Goal: Task Accomplishment & Management: Use online tool/utility

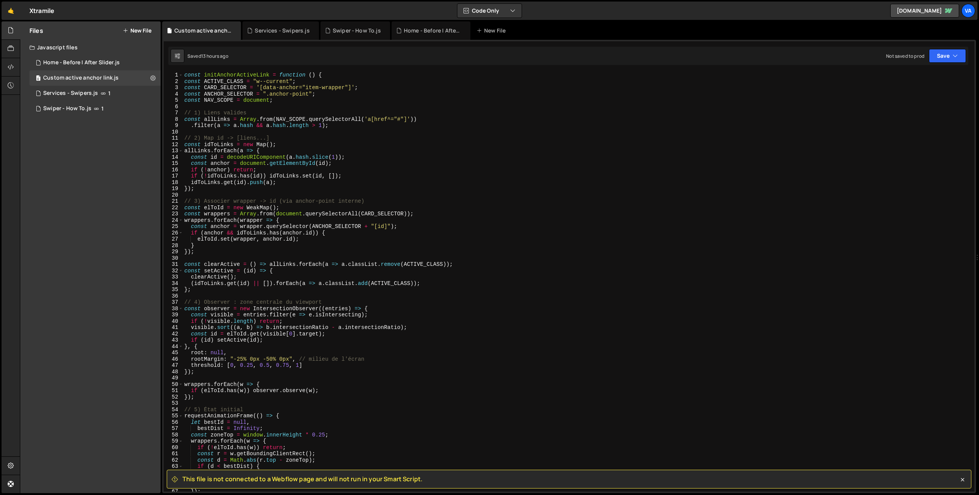
click at [139, 31] on button "New File" at bounding box center [137, 31] width 29 height 6
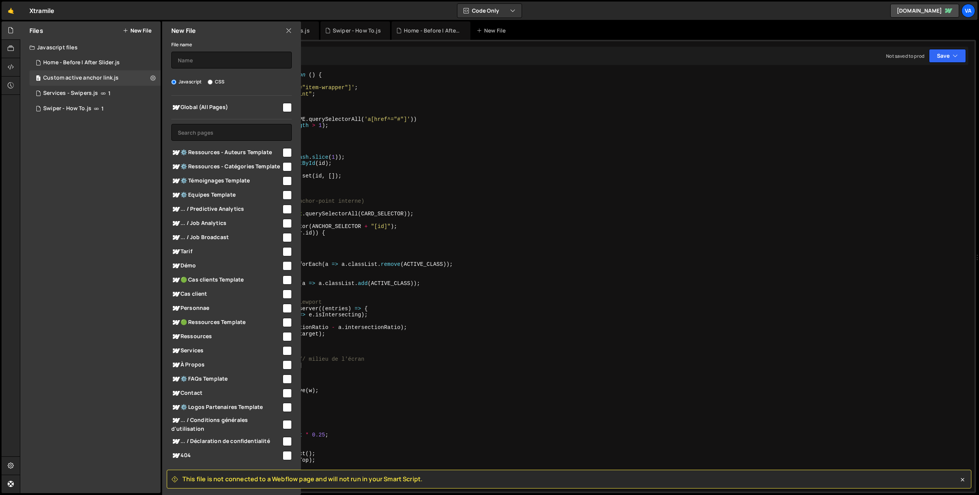
click at [282, 318] on input "checkbox" at bounding box center [286, 322] width 9 height 9
checkbox input "true"
click at [226, 54] on input "text" at bounding box center [231, 60] width 120 height 17
type input "Custom Table Of Content"
click at [499, 399] on div "const initAnchorActiveLink = function ( ) { const ACTIVE_CLASS = "w--current" ;…" at bounding box center [577, 288] width 788 height 432
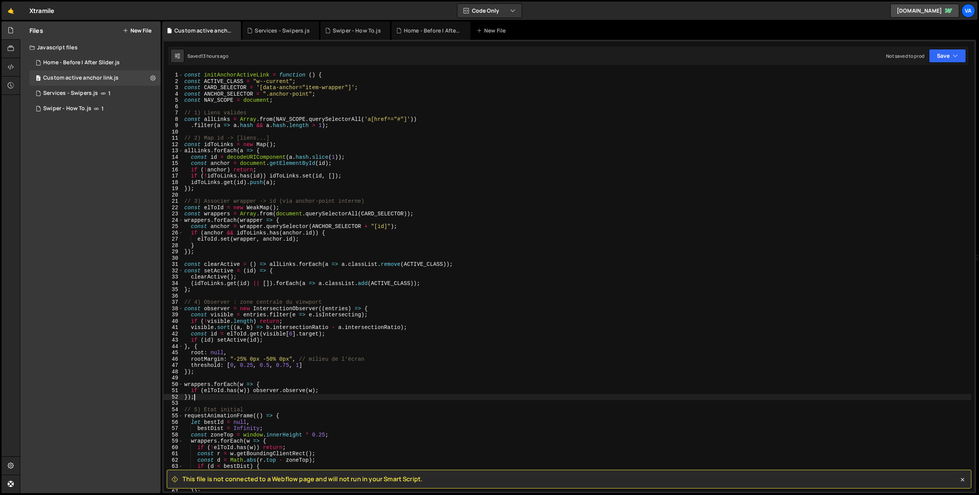
scroll to position [32, 0]
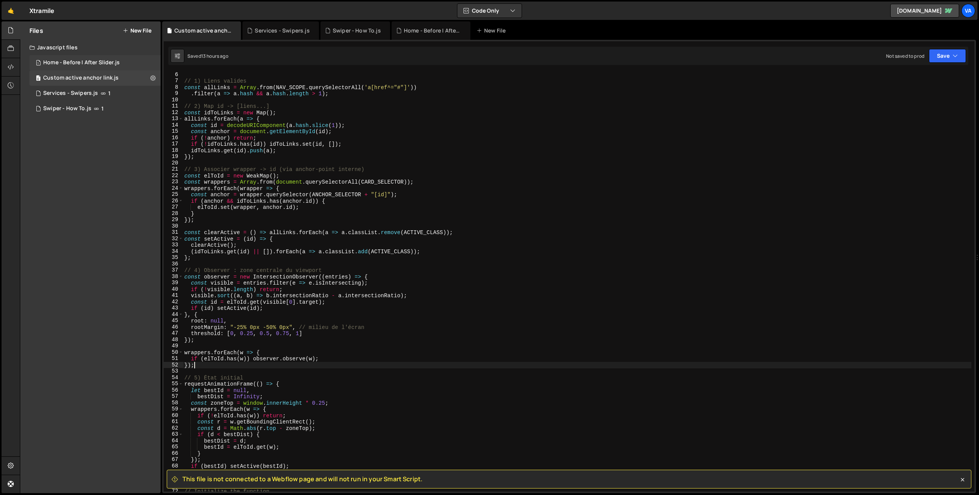
click at [84, 60] on div "Home - Before | After Slider.js" at bounding box center [81, 62] width 76 height 7
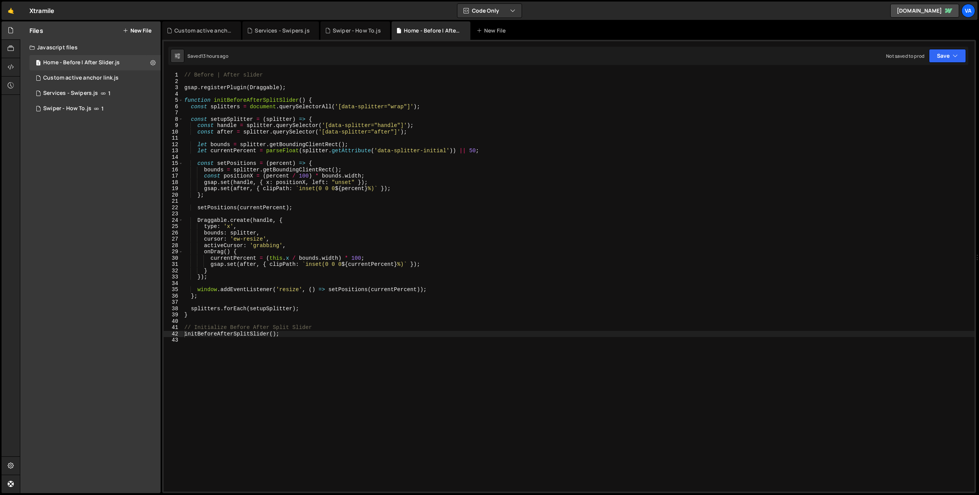
click at [139, 29] on button "New File" at bounding box center [137, 31] width 29 height 6
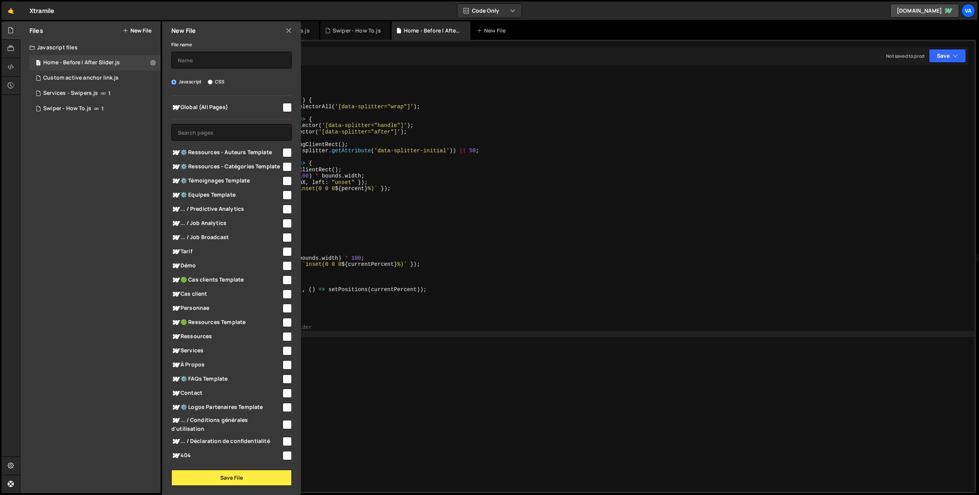
click at [286, 318] on input "checkbox" at bounding box center [286, 322] width 9 height 9
checkbox input "true"
click at [228, 55] on input "text" at bounding box center [231, 60] width 120 height 17
type input "Ressources - Custom TOC"
click at [229, 475] on button "Save File" at bounding box center [231, 477] width 120 height 16
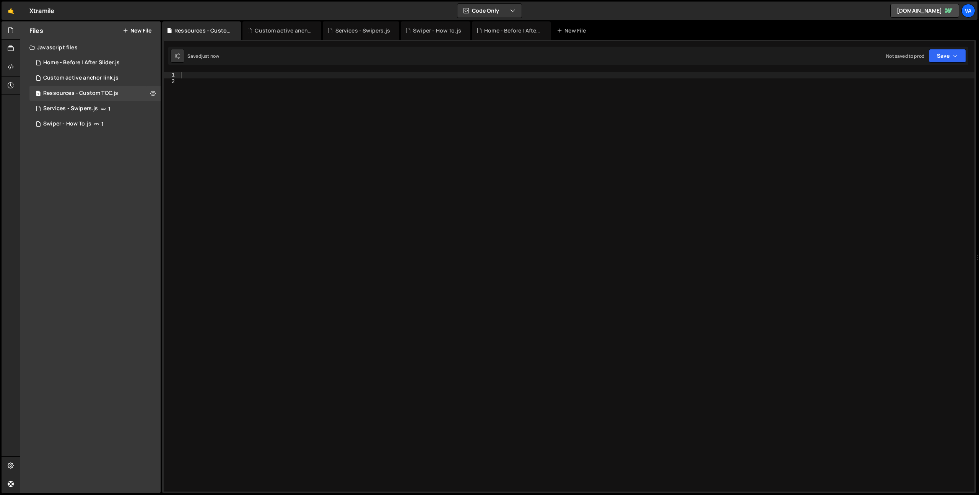
click at [344, 178] on div at bounding box center [577, 288] width 794 height 432
click at [330, 197] on div "// Custom TOC" at bounding box center [577, 288] width 794 height 432
type textarea "// Custom TOC"
click at [338, 174] on div "// Custom TOC" at bounding box center [577, 288] width 794 height 432
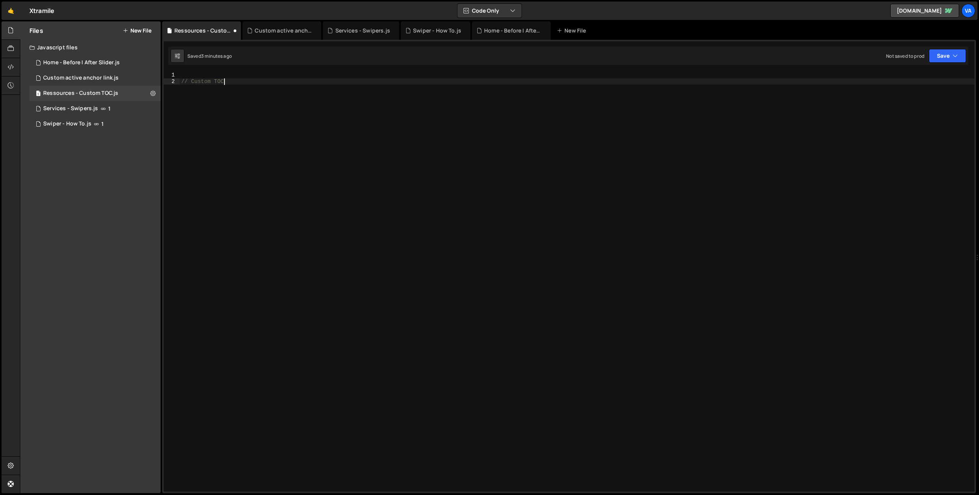
scroll to position [0, 0]
paste textarea "</script>"
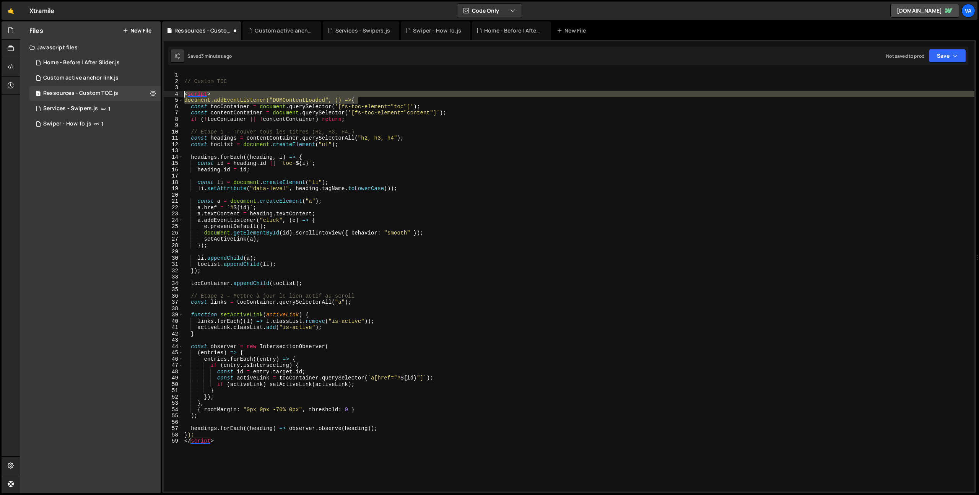
drag, startPoint x: 369, startPoint y: 99, endPoint x: 179, endPoint y: 91, distance: 189.4
click at [179, 91] on div "</script> 1 2 3 4 5 6 7 8 9 10 11 12 13 14 15 16 17 18 19 20 21 22 23 24 25 26 …" at bounding box center [569, 281] width 810 height 419
click at [300, 99] on div "// Custom TOC < script > document.addEventListener("DOMContentLoaded", () => { …" at bounding box center [578, 281] width 791 height 419
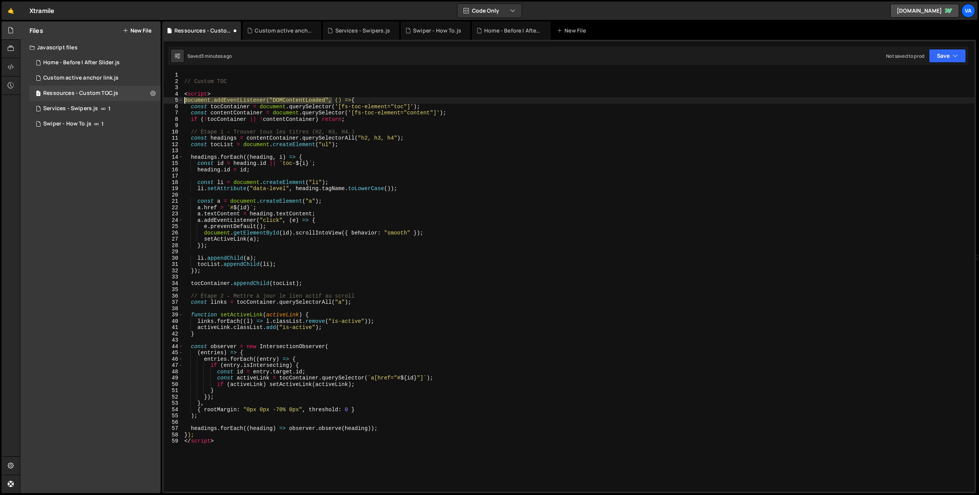
drag, startPoint x: 333, startPoint y: 100, endPoint x: 183, endPoint y: 102, distance: 149.5
click at [183, 102] on div "// Custom TOC < script > document.addEventListener("DOMContentLoaded", () => { …" at bounding box center [578, 288] width 791 height 432
click at [218, 93] on div "// Custom TOC < script > function () => { const tocContainer = document . query…" at bounding box center [578, 288] width 791 height 432
type textarea "<script>"
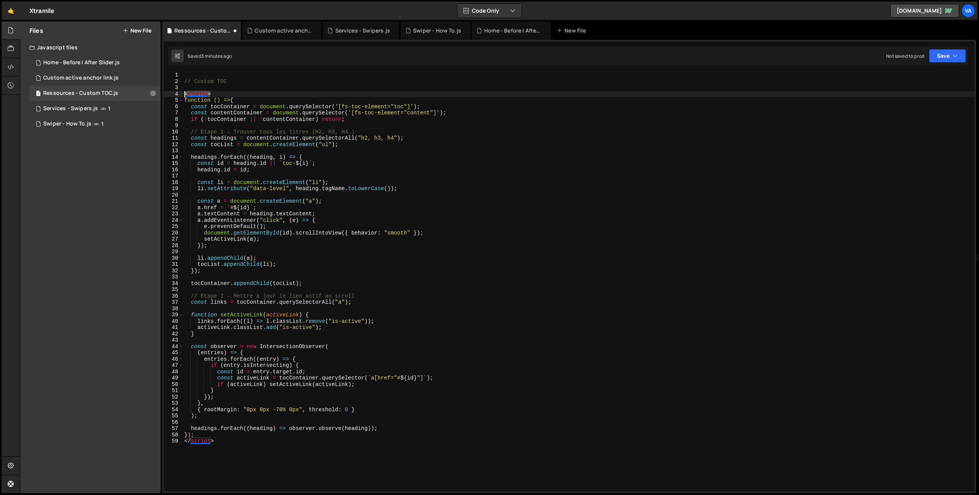
drag, startPoint x: 219, startPoint y: 93, endPoint x: 170, endPoint y: 92, distance: 48.9
click at [170, 92] on div "<script> 1 2 3 4 5 6 7 8 9 10 11 12 13 14 15 16 17 18 19 20 21 22 23 24 25 26 2…" at bounding box center [569, 281] width 810 height 419
drag, startPoint x: 216, startPoint y: 442, endPoint x: 172, endPoint y: 444, distance: 43.6
click at [172, 444] on div "1 2 3 4 5 6 7 8 9 10 11 12 13 14 15 16 17 18 19 20 21 22 23 24 25 26 27 28 29 3…" at bounding box center [569, 281] width 810 height 419
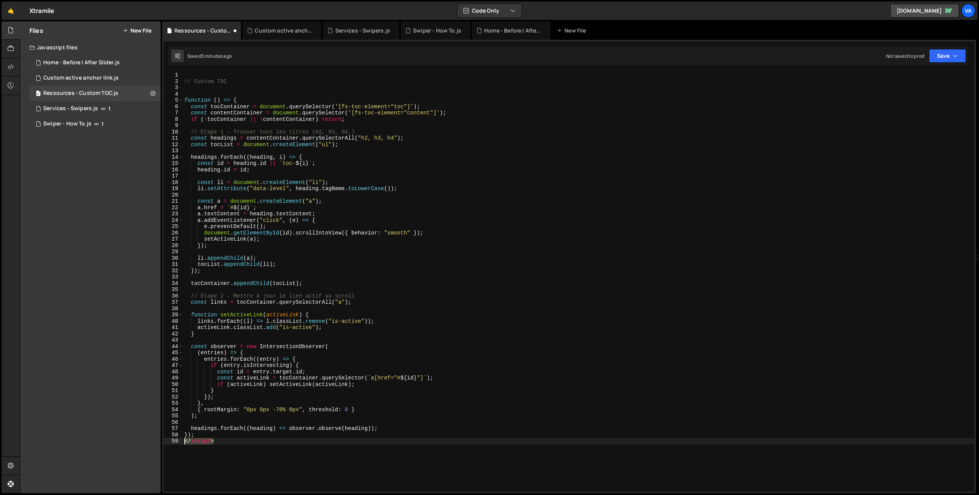
type textarea "</script>"
click at [184, 100] on div "// Custom TOC function ( ) => { const tocContainer = document . querySelector (…" at bounding box center [578, 288] width 791 height 432
type textarea "const initCustomTOC = function () => {"
click at [226, 101] on div "// Custom TOC const initCustomTOC = function ( ) => { const tocContainer = docu…" at bounding box center [578, 288] width 791 height 432
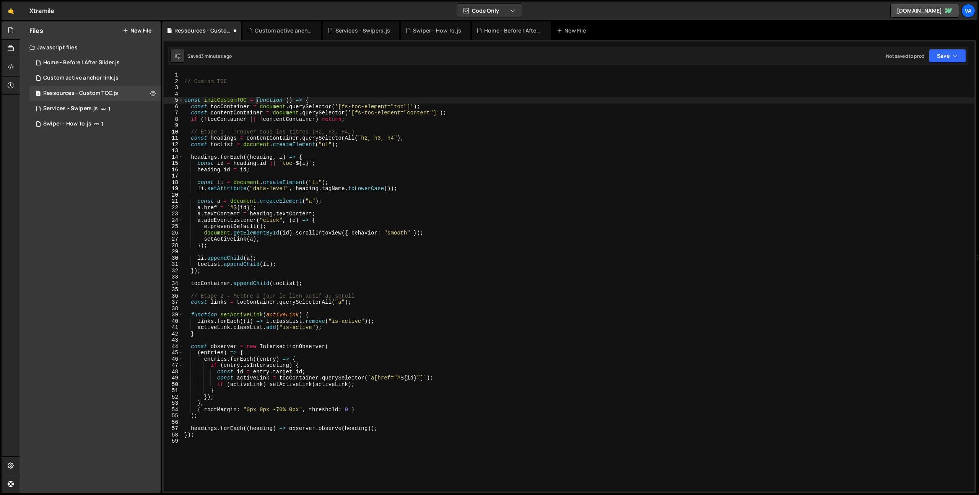
click at [226, 101] on div "// Custom TOC const initCustomTOC = function ( ) => { const tocContainer = docu…" at bounding box center [578, 288] width 791 height 432
click at [254, 451] on div "// Custom TOC const initCustomTOC = function ( ) => { const tocContainer = docu…" at bounding box center [578, 288] width 791 height 432
type textarea "// Initialize the function"
paste textarea "initCustomTOC"
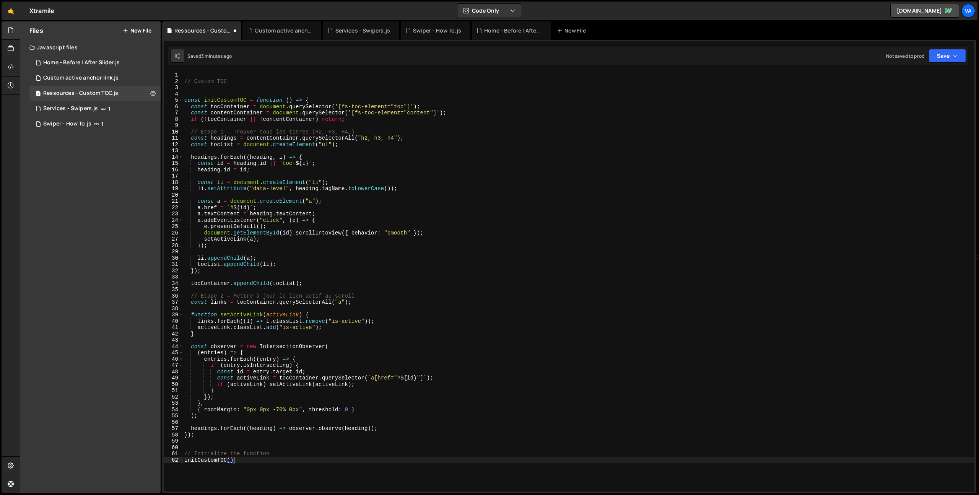
type textarea "initCustomTOC();"
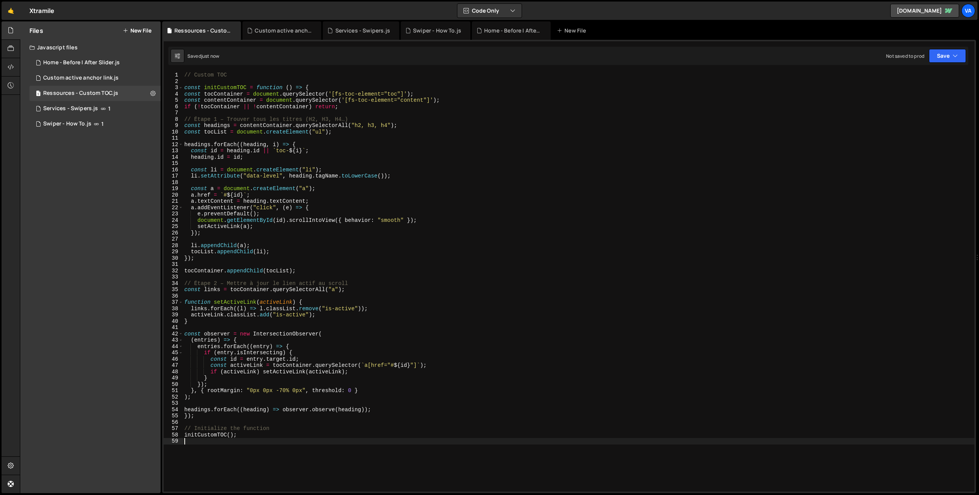
click at [245, 425] on div "// Custom TOC const initCustomTOC = function ( ) => { const tocContainer = docu…" at bounding box center [578, 288] width 791 height 432
click at [303, 88] on div "// Custom TOC const initCustomTOC = function ( ) => { const tocContainer = docu…" at bounding box center [578, 288] width 791 height 432
click at [189, 416] on div "// Custom TOC const initCustomTOC = function ( ) { const tocContainer = documen…" at bounding box center [578, 288] width 791 height 432
click at [506, 192] on div "// Custom TOC const initCustomTOC = function ( ) { const tocContainer = documen…" at bounding box center [578, 288] width 791 height 432
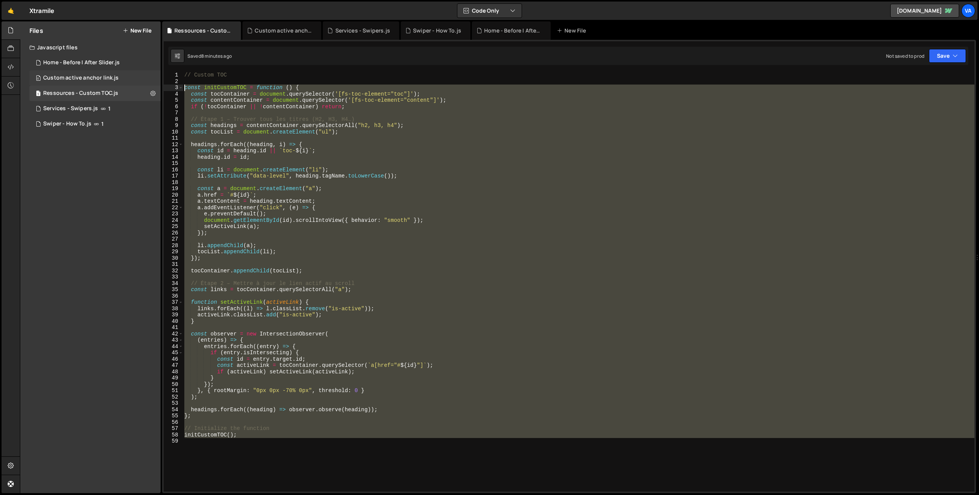
drag, startPoint x: 226, startPoint y: 431, endPoint x: 101, endPoint y: 85, distance: 367.3
click at [101, 85] on div "Files New File Create your first file Get started by starting a Javascript or C…" at bounding box center [499, 257] width 959 height 472
paste textarea "</script>"
type textarea "</script>"
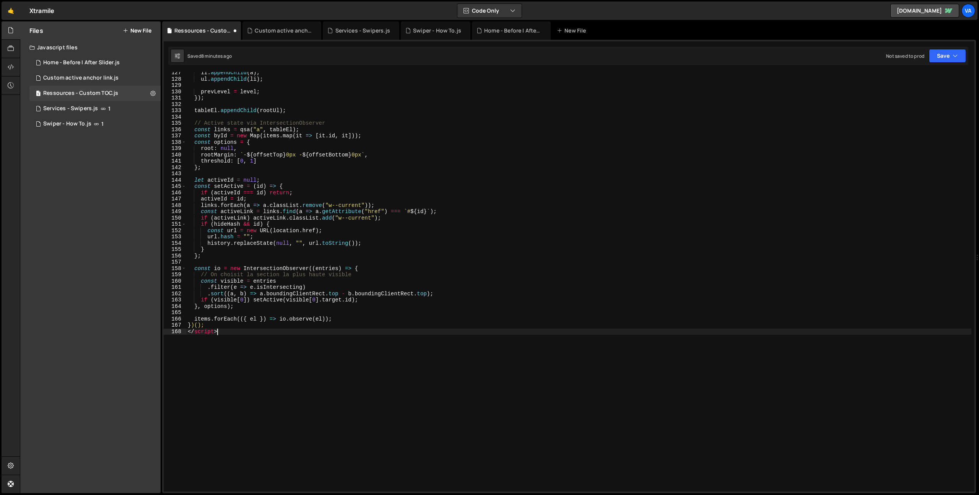
scroll to position [847, 0]
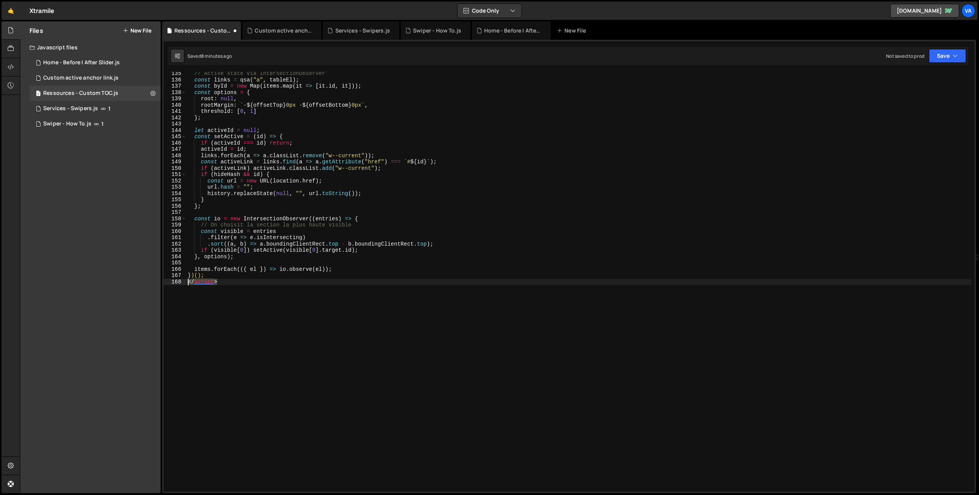
drag, startPoint x: 214, startPoint y: 284, endPoint x: 162, endPoint y: 281, distance: 52.8
click at [162, 281] on div "1 Type cmd + s to save your Javascript file. הההההההההההההההההההההההההההההההההה…" at bounding box center [568, 266] width 813 height 453
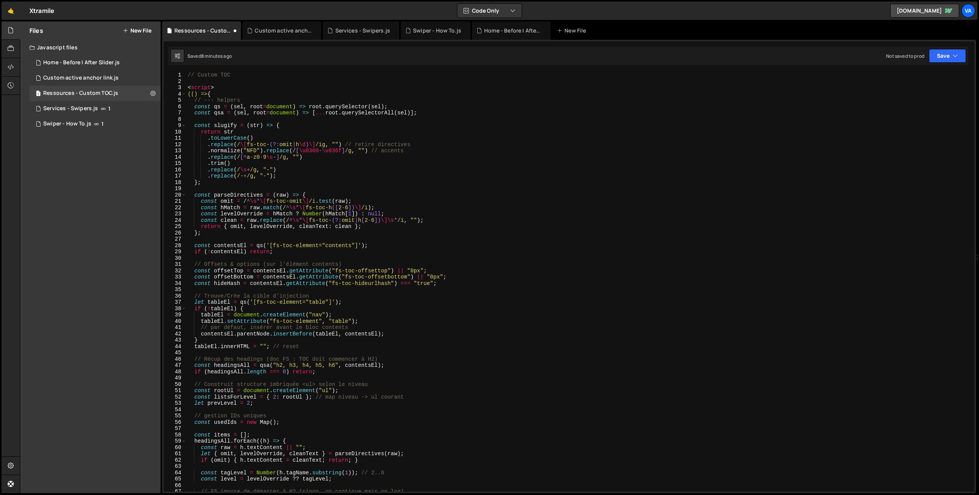
scroll to position [0, 0]
drag, startPoint x: 215, startPoint y: 87, endPoint x: 151, endPoint y: 87, distance: 63.8
click at [152, 87] on div "Files New File Create your first file Get started by starting a Javascript or C…" at bounding box center [499, 257] width 959 height 472
type textarea "<script>"
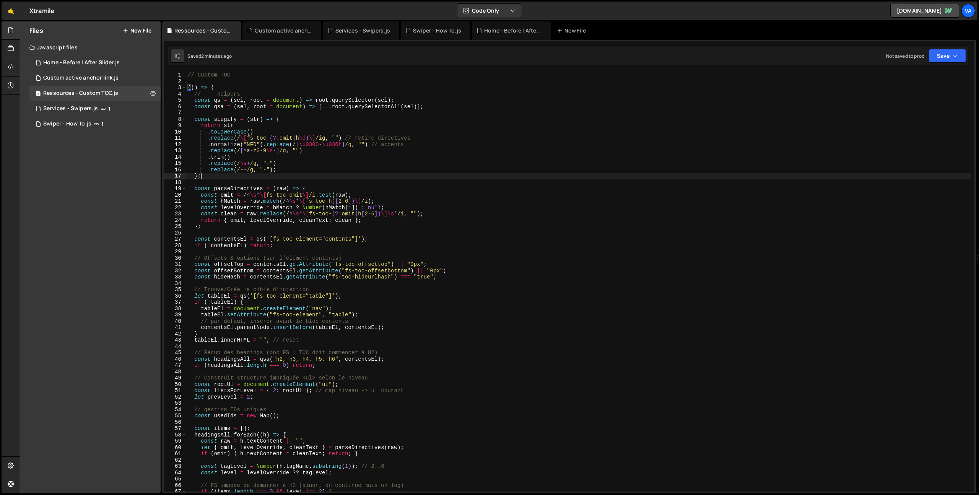
click at [417, 175] on div "// Custom TOC (( ) => { // --- helpers const qs = ( sel , root = document ) => …" at bounding box center [578, 288] width 785 height 432
click at [452, 270] on div "// Custom TOC (( ) => { // --- helpers const qs = ( sel , root = document ) => …" at bounding box center [578, 288] width 785 height 432
click at [450, 278] on div "// Custom TOC (( ) => { // --- helpers const qs = ( sel , root = document ) => …" at bounding box center [578, 288] width 785 height 432
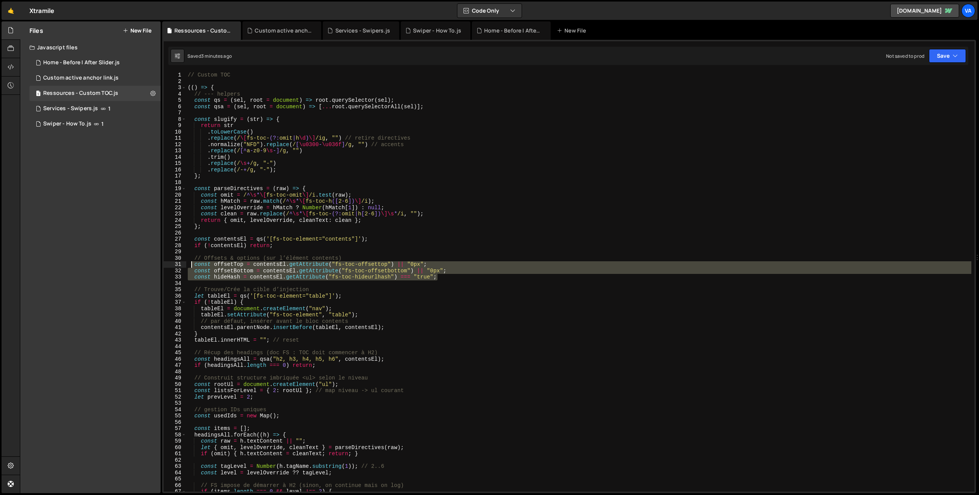
drag, startPoint x: 452, startPoint y: 277, endPoint x: 190, endPoint y: 257, distance: 263.4
click at [190, 257] on div "// Custom TOC (( ) => { // --- helpers const qs = ( sel , root = document ) => …" at bounding box center [578, 288] width 785 height 432
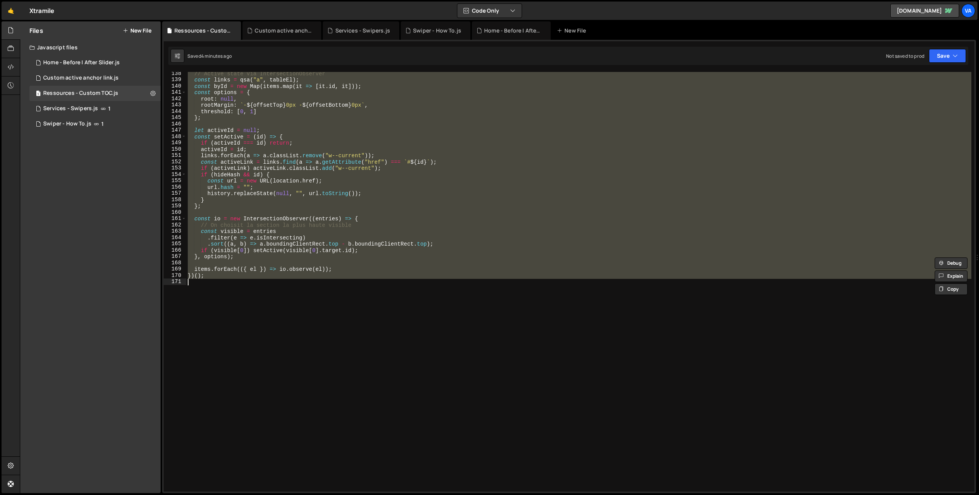
scroll to position [866, 0]
drag, startPoint x: 188, startPoint y: 86, endPoint x: 379, endPoint y: 350, distance: 326.6
click at [379, 350] on div "// Active state via IntersectionObserver const links = qsa ( "a" , tableEl ) ; …" at bounding box center [578, 286] width 785 height 432
type textarea "})();"
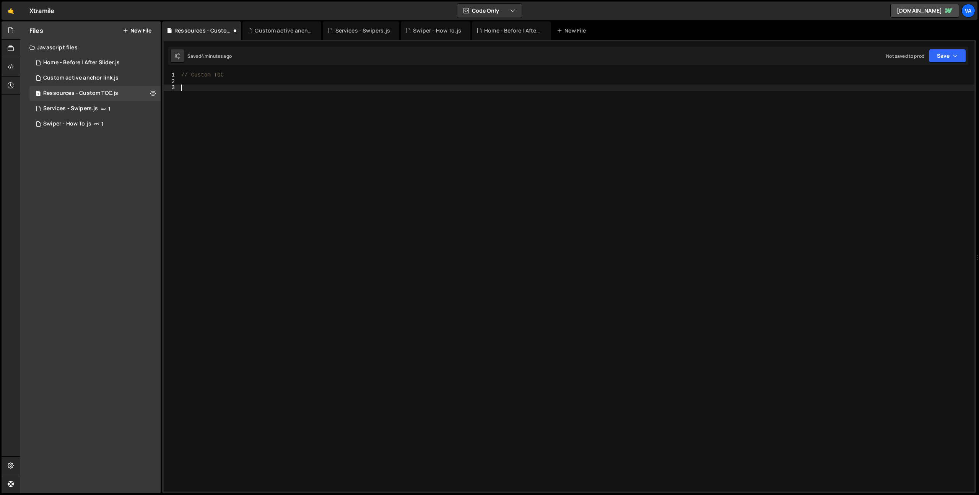
paste textarea "</script>"
type textarea "</script>"
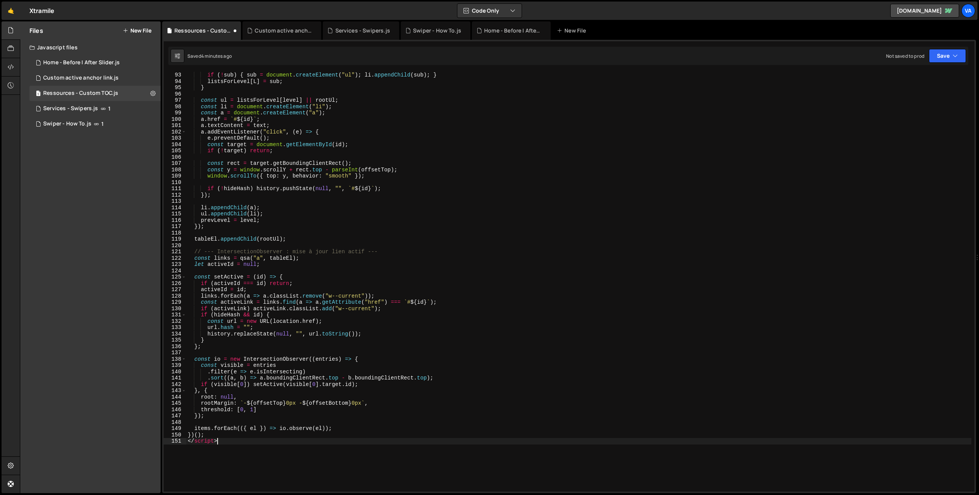
scroll to position [583, 0]
drag, startPoint x: 232, startPoint y: 438, endPoint x: 163, endPoint y: 439, distance: 69.6
click at [163, 439] on div "1 Type cmd + s to save your Javascript file. הההההההההההההההההההההההההההההההההה…" at bounding box center [568, 266] width 813 height 453
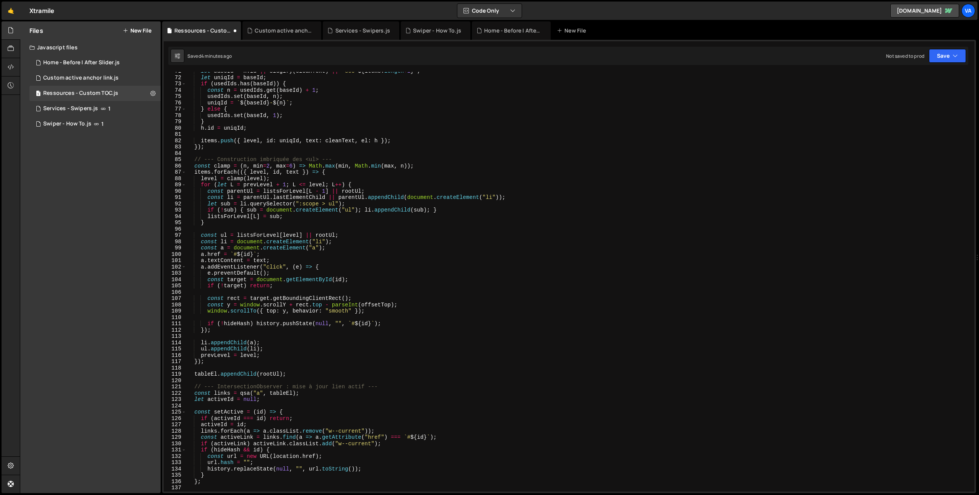
scroll to position [0, 0]
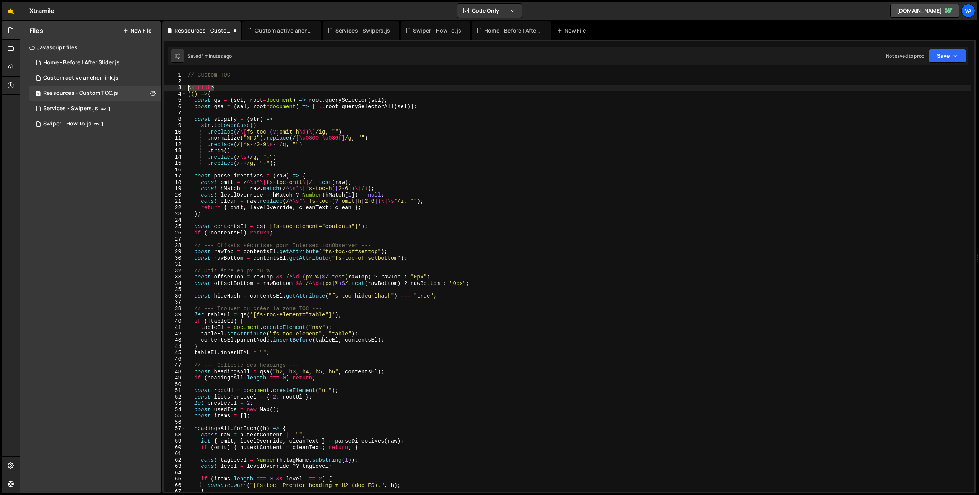
drag, startPoint x: 219, startPoint y: 88, endPoint x: 169, endPoint y: 90, distance: 50.9
click at [169, 90] on div "1 2 3 4 5 6 7 8 9 10 11 12 13 14 15 16 17 18 19 20 21 22 23 24 25 26 27 28 29 3…" at bounding box center [569, 281] width 810 height 419
type textarea "<script>"
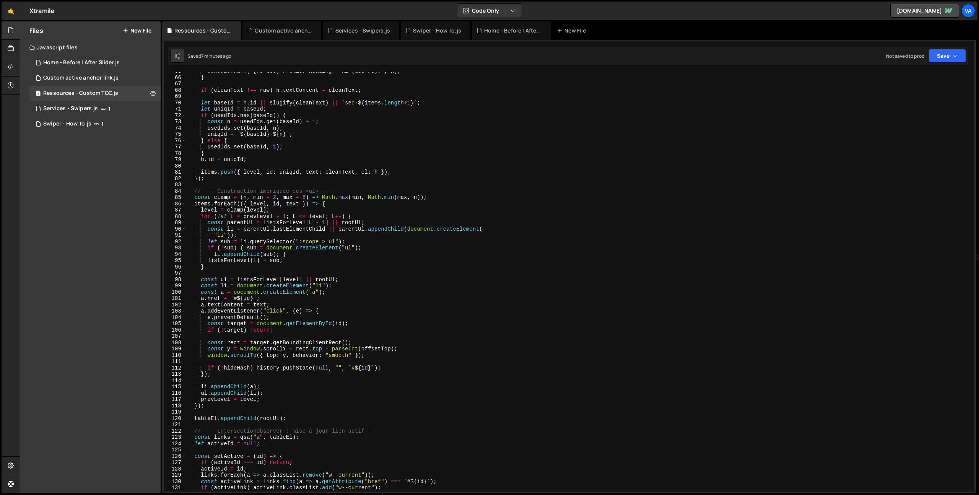
scroll to position [538, 0]
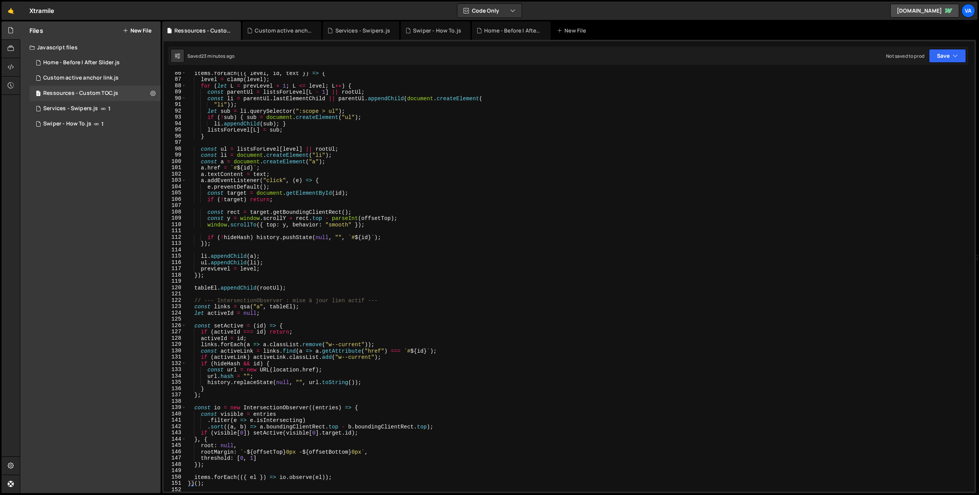
click at [422, 256] on div "items . forEach (({ level , id , text }) => { level = clamp ( level ) ; for ( l…" at bounding box center [578, 286] width 785 height 432
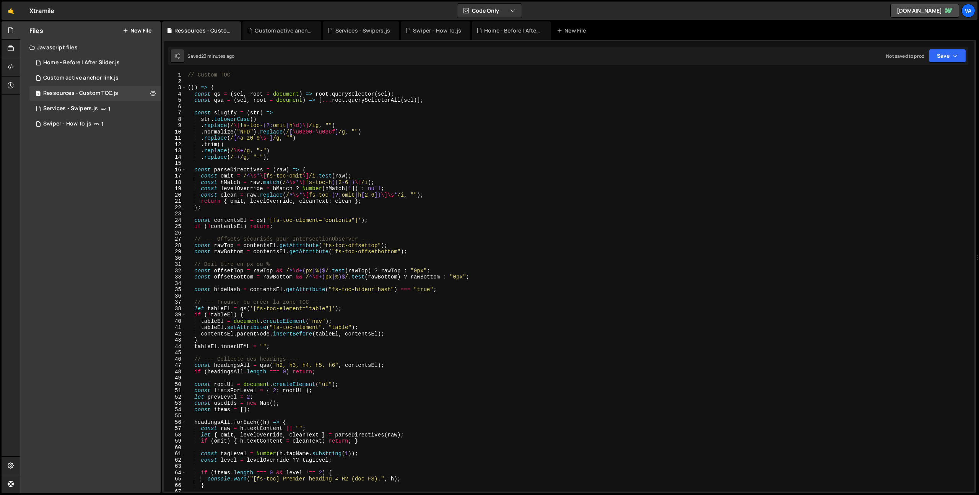
scroll to position [0, 0]
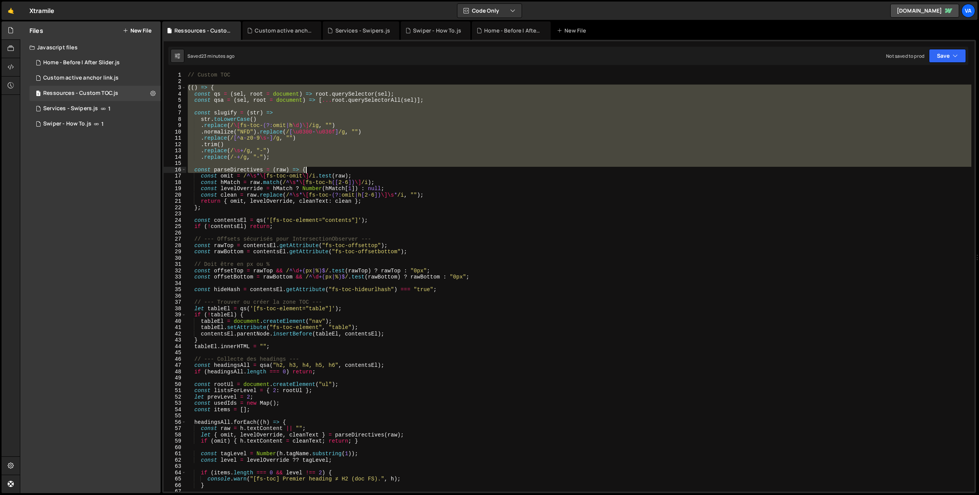
drag, startPoint x: 190, startPoint y: 87, endPoint x: 413, endPoint y: 170, distance: 238.2
click at [413, 170] on div "// Custom TOC (( ) => { const qs = ( sel , root = document ) => root . querySel…" at bounding box center [578, 288] width 785 height 432
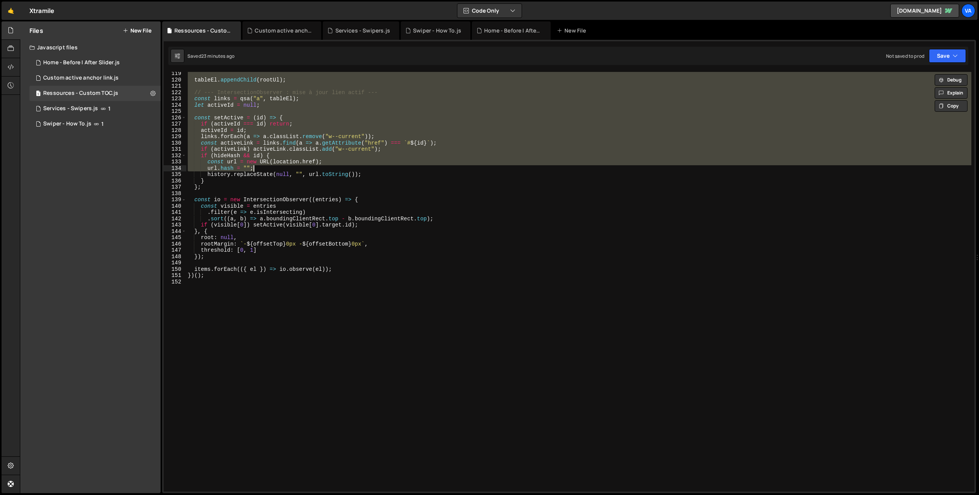
scroll to position [746, 0]
click at [413, 171] on div "tableEl . appendChild ( rootUl ) ; // --- IntersectionObserver : mise à jour li…" at bounding box center [578, 286] width 785 height 432
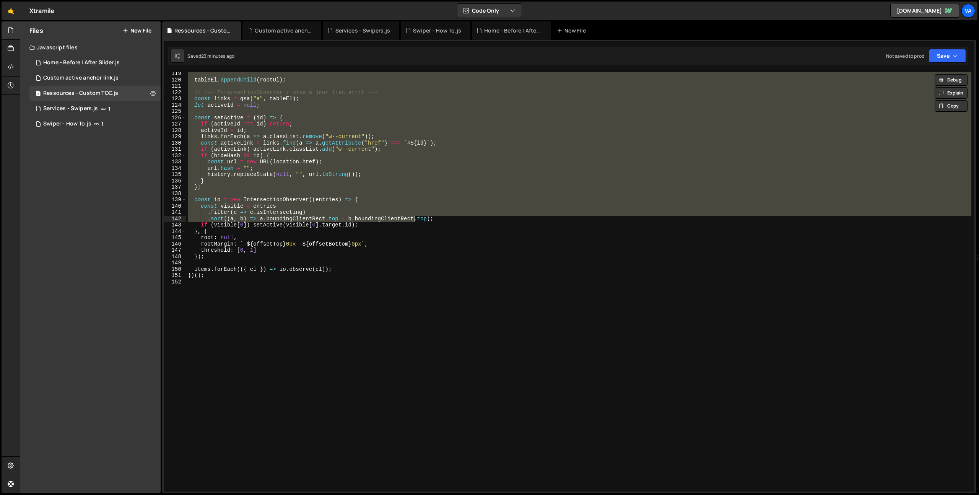
click at [408, 257] on div "tableEl . appendChild ( rootUl ) ; // --- IntersectionObserver : mise à jour li…" at bounding box center [578, 286] width 785 height 432
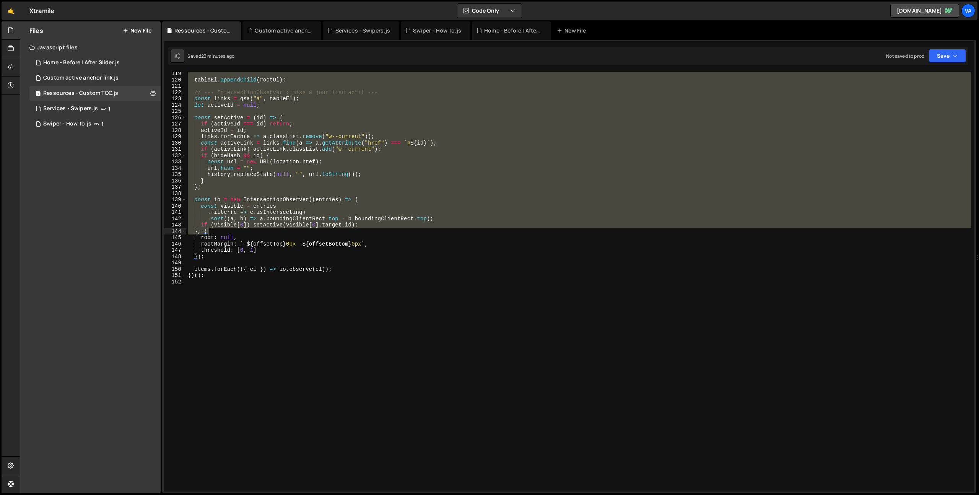
drag, startPoint x: 188, startPoint y: 85, endPoint x: 489, endPoint y: 232, distance: 335.1
click at [489, 232] on div "tableEl . appendChild ( rootUl ) ; // --- IntersectionObserver : mise à jour li…" at bounding box center [578, 286] width 785 height 432
type textarea "})();"
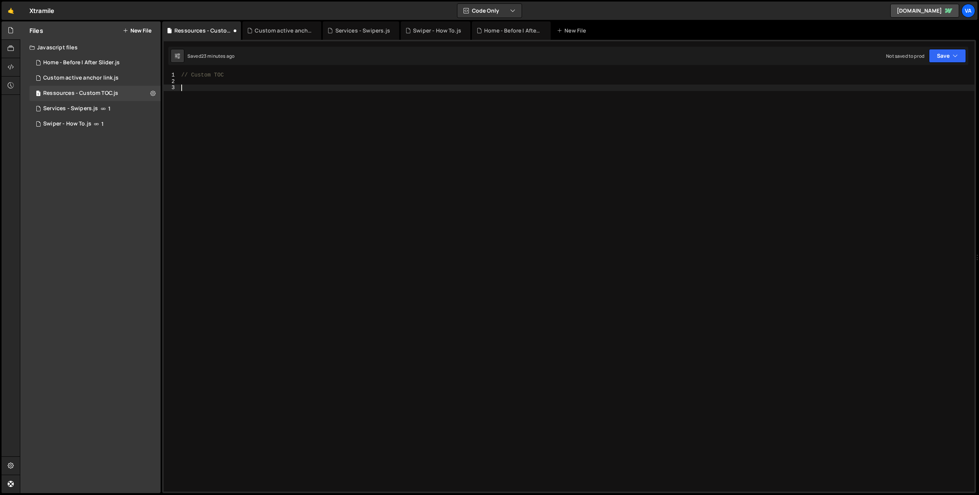
paste textarea "</script>"
type textarea "</script>"
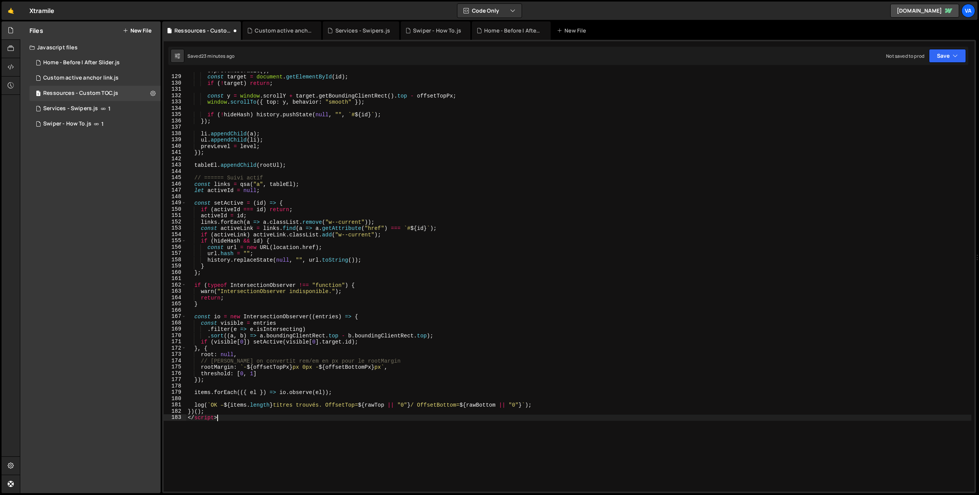
scroll to position [942, 0]
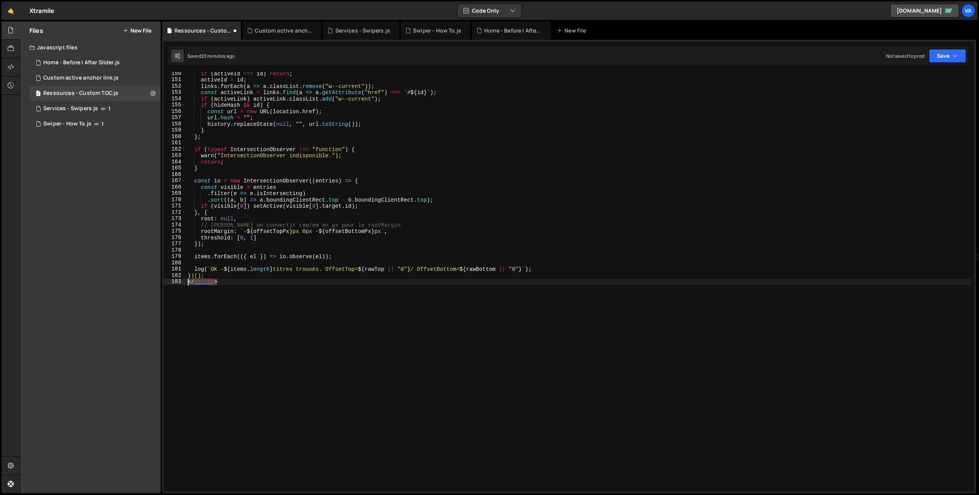
drag, startPoint x: 222, startPoint y: 282, endPoint x: 178, endPoint y: 281, distance: 44.3
click at [178, 281] on div "</script> 150 151 152 153 154 155 156 157 158 159 160 161 162 163 164 165 166 1…" at bounding box center [569, 281] width 810 height 419
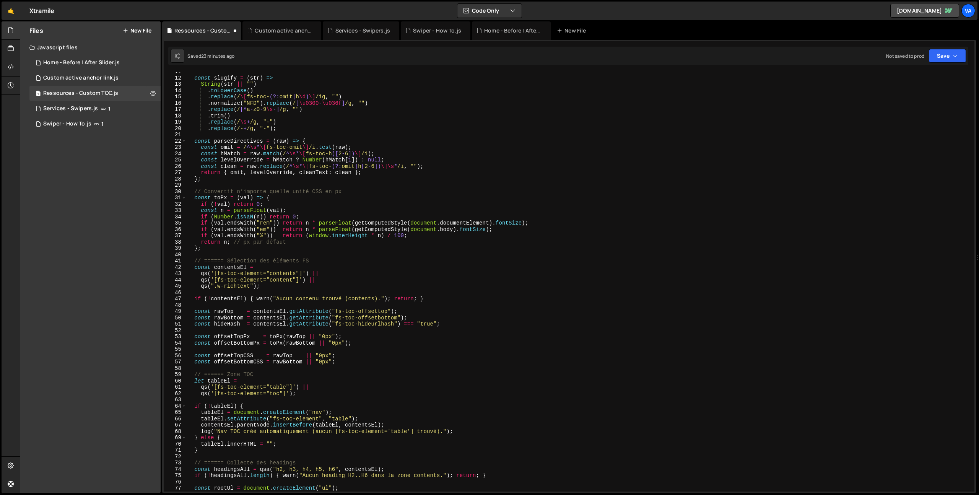
scroll to position [0, 0]
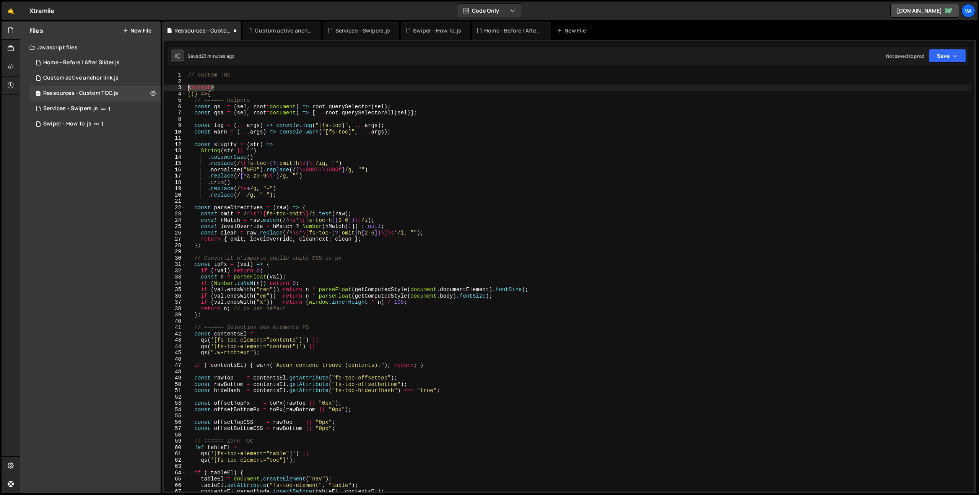
drag, startPoint x: 221, startPoint y: 88, endPoint x: 185, endPoint y: 89, distance: 35.9
click at [185, 89] on div "1 2 3 4 5 6 7 8 9 10 11 12 13 14 15 16 17 18 19 20 21 22 23 24 25 26 27 28 29 3…" at bounding box center [569, 281] width 810 height 419
type textarea "<script>"
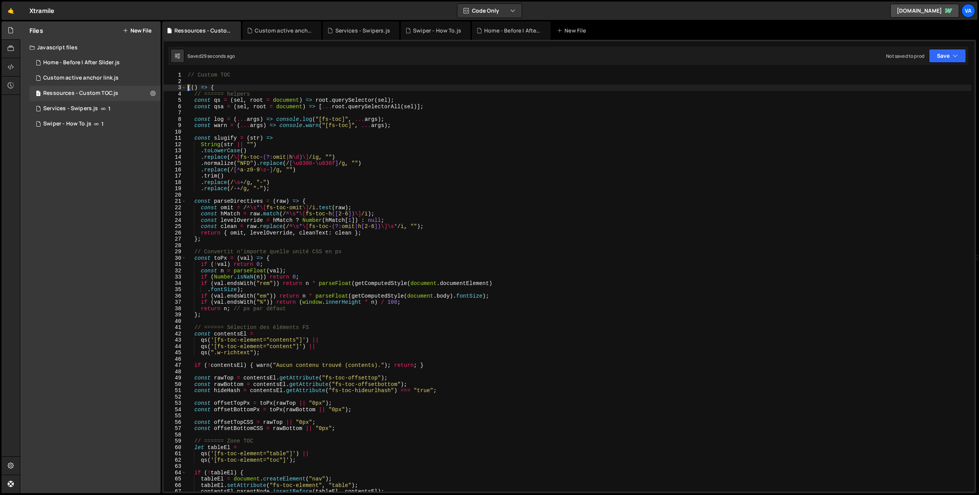
click at [498, 233] on div "// Custom TOC (( ) => { // ====== helpers const qs = ( sel , root = document ) …" at bounding box center [578, 288] width 785 height 432
click at [399, 215] on div "// Custom TOC (( ) => { // ====== helpers const qs = ( sel , root = document ) …" at bounding box center [578, 288] width 785 height 432
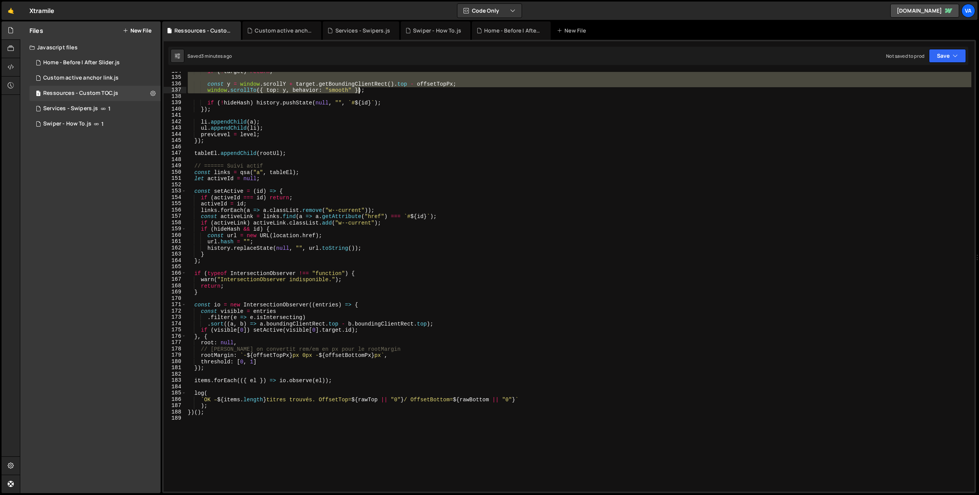
scroll to position [979, 0]
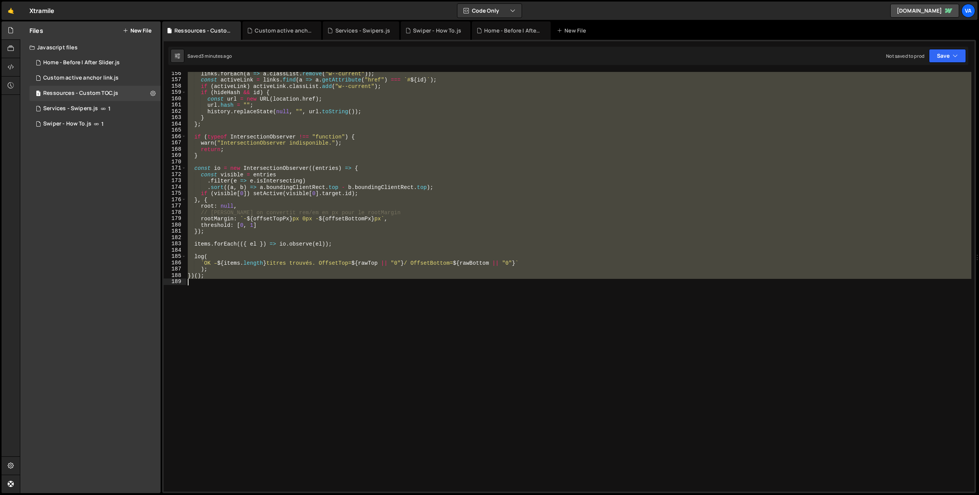
drag, startPoint x: 187, startPoint y: 86, endPoint x: 331, endPoint y: 389, distance: 335.0
click at [331, 389] on div "links . forEach ( a => a . classList . remove ( "w--current" )) ; const activeL…" at bounding box center [578, 286] width 785 height 432
type textarea "})();"
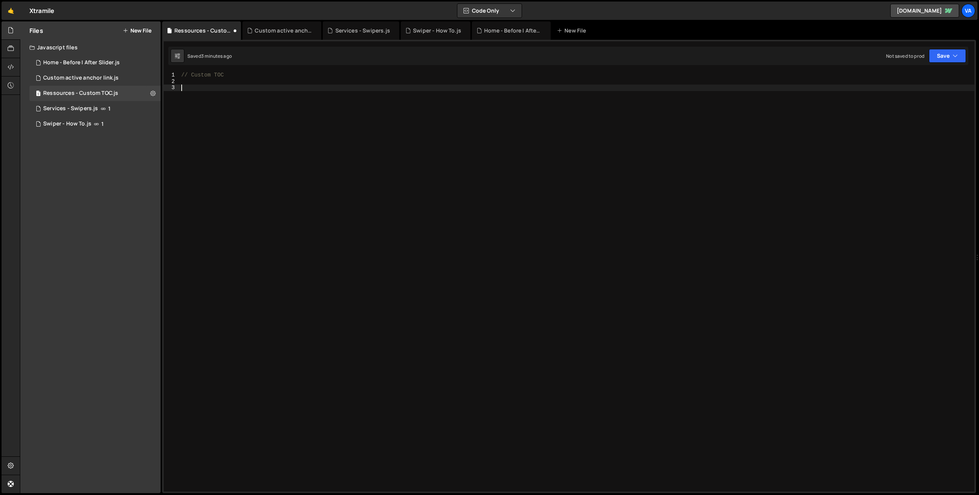
paste textarea "</script>"
type textarea "</script>"
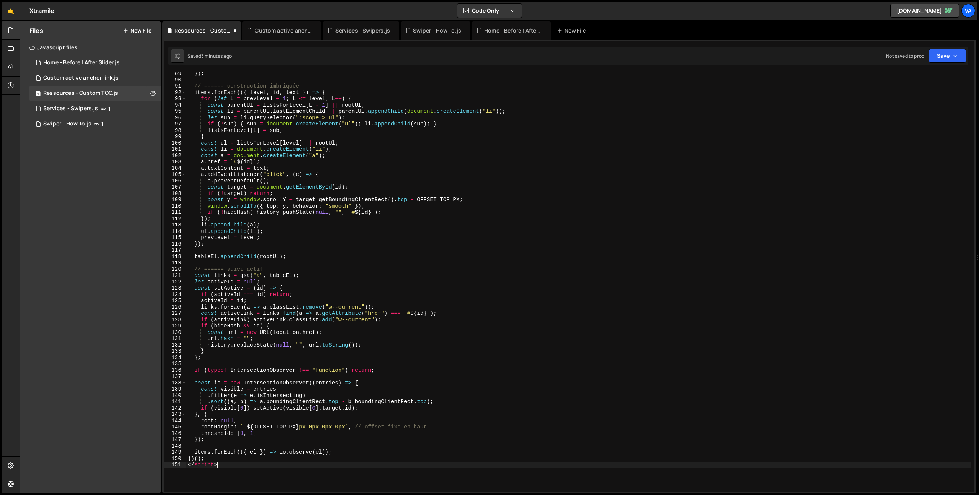
scroll to position [740, 0]
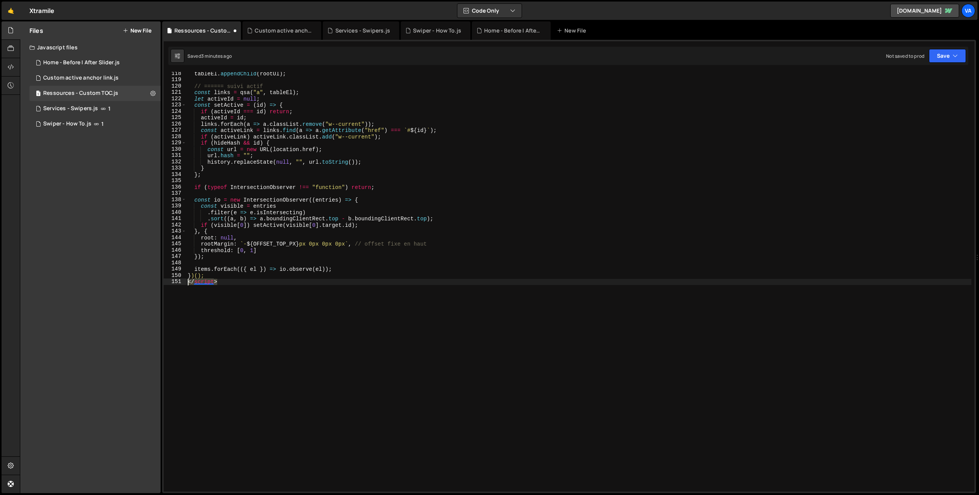
drag, startPoint x: 229, startPoint y: 285, endPoint x: 169, endPoint y: 280, distance: 59.4
click at [169, 280] on div "</script> 118 119 120 121 122 123 124 125 126 127 128 129 130 131 132 133 134 1…" at bounding box center [569, 281] width 810 height 419
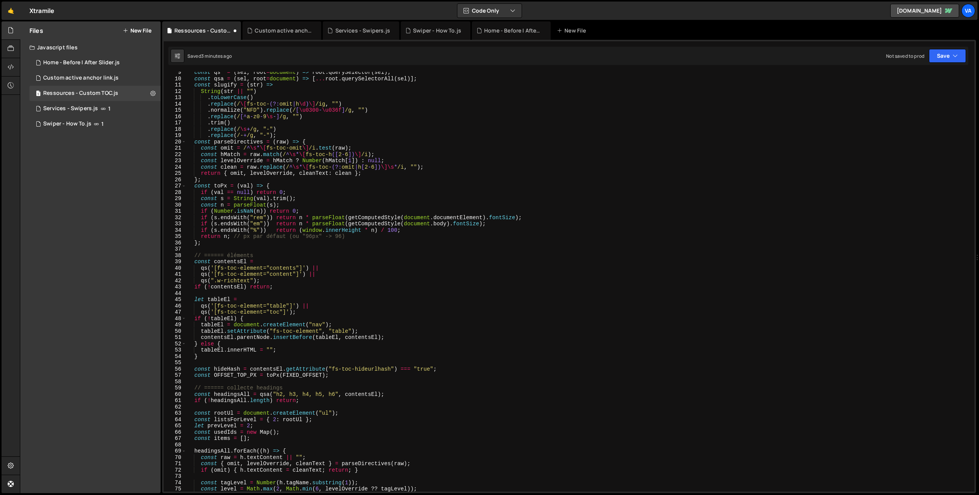
scroll to position [0, 0]
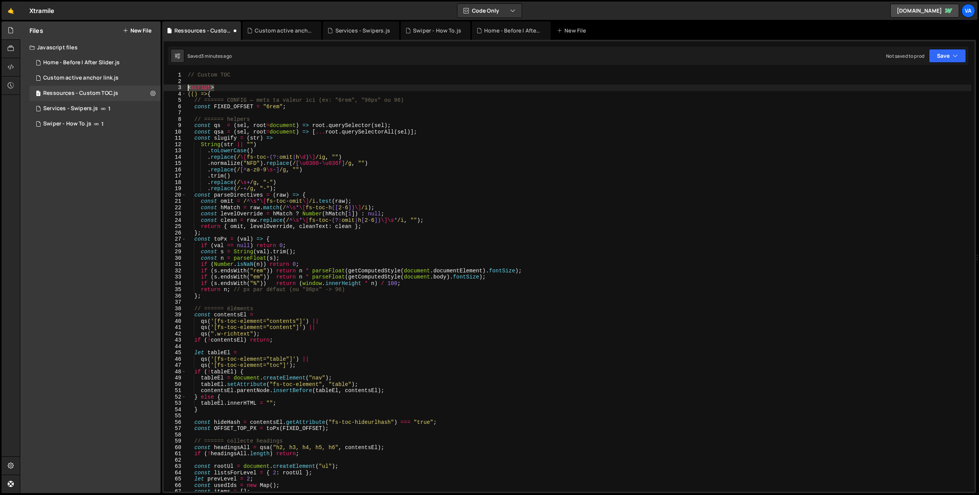
drag, startPoint x: 199, startPoint y: 86, endPoint x: 171, endPoint y: 93, distance: 28.9
click at [168, 88] on div "1 2 3 4 5 6 7 8 9 10 11 12 13 14 15 16 17 18 19 20 21 22 23 24 25 26 27 28 29 3…" at bounding box center [569, 281] width 810 height 419
type textarea "<script>"
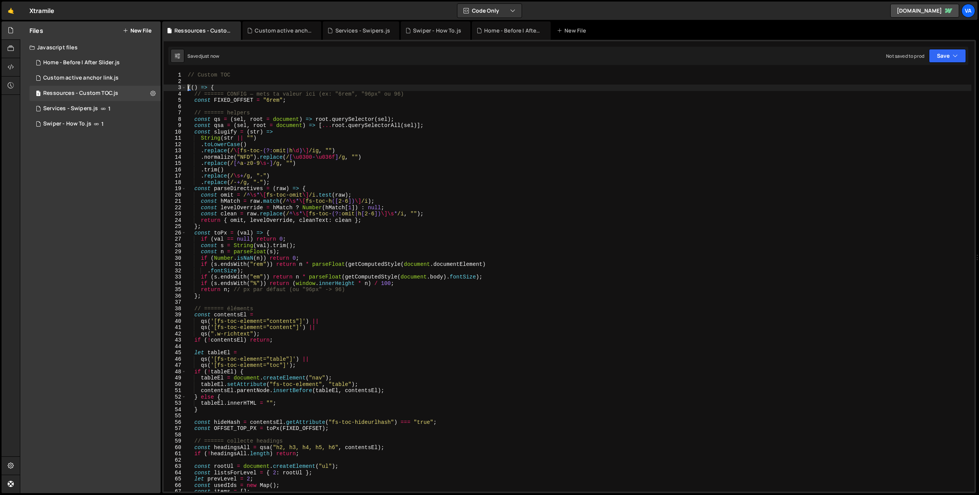
click at [477, 209] on div "// Custom TOC (( ) => { // ====== CONFIG — mets ta valeur ici (ex: "6rem", "96p…" at bounding box center [578, 288] width 785 height 432
click at [320, 246] on div "// Custom TOC (( ) => { // ====== CONFIG — mets ta valeur ici (ex: "6rem", "96p…" at bounding box center [578, 288] width 785 height 432
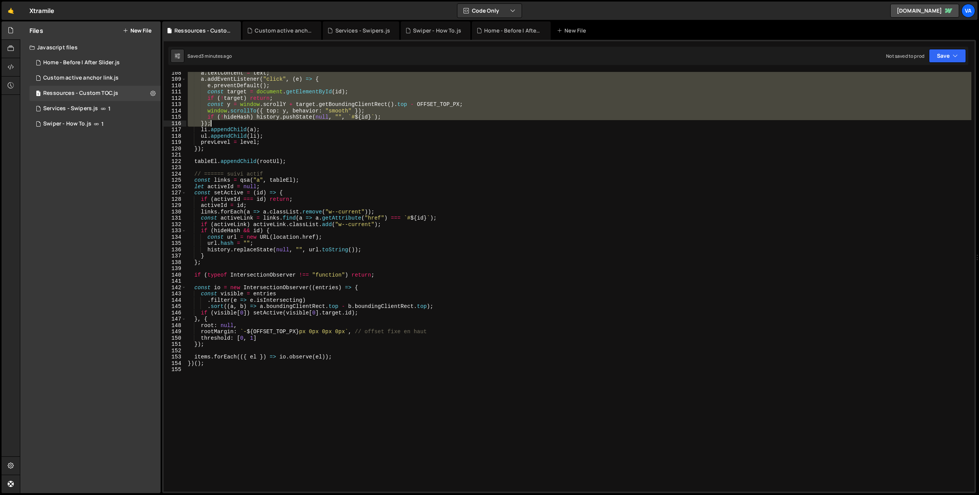
scroll to position [765, 0]
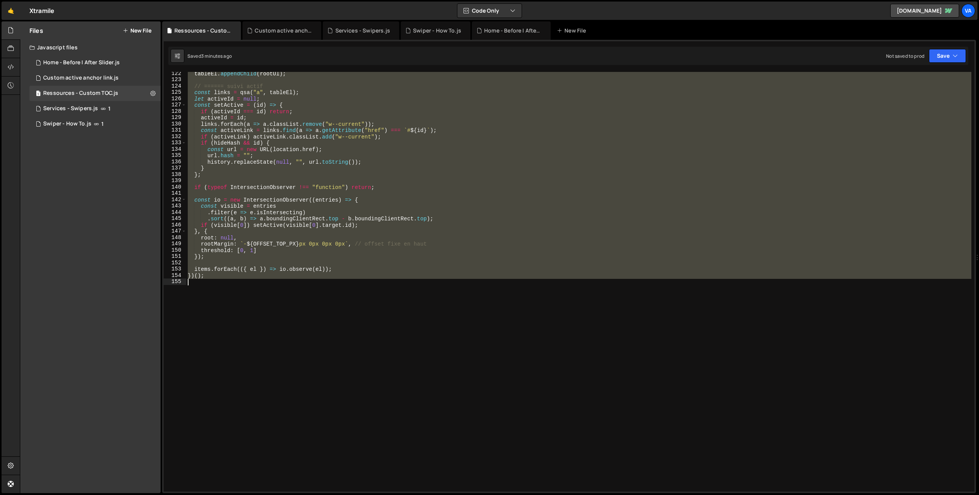
drag, startPoint x: 188, startPoint y: 87, endPoint x: 301, endPoint y: 361, distance: 296.5
click at [301, 361] on div "tableEl . appendChild ( rootUl ) ; // ====== suivi actif const links = qsa ( "a…" at bounding box center [578, 286] width 785 height 432
type textarea "})();"
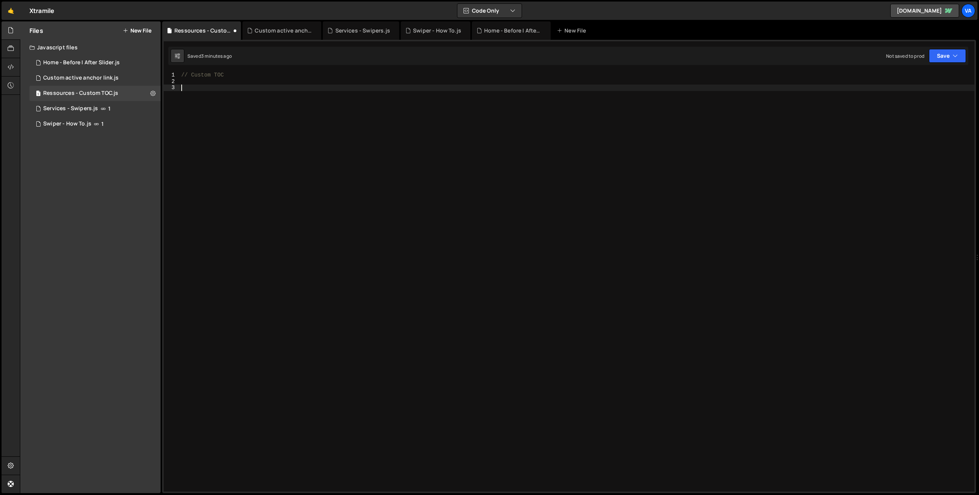
paste textarea "</script>"
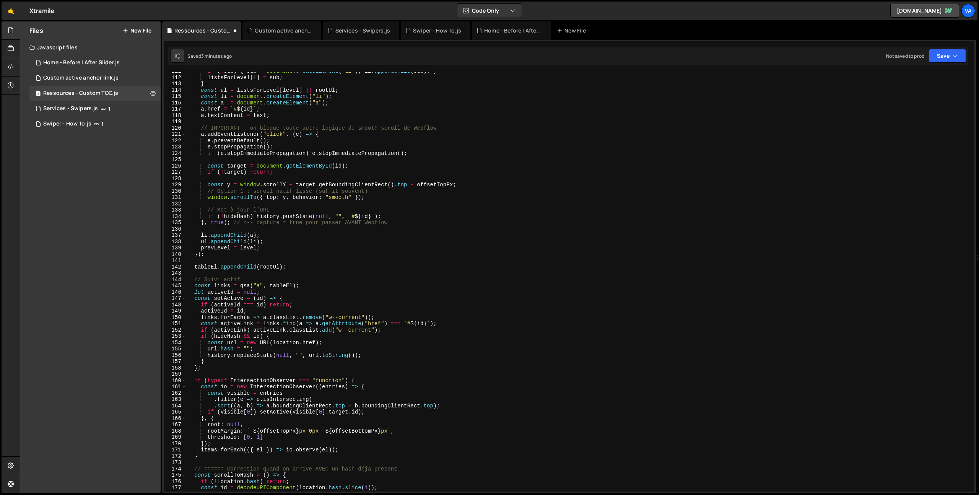
scroll to position [0, 0]
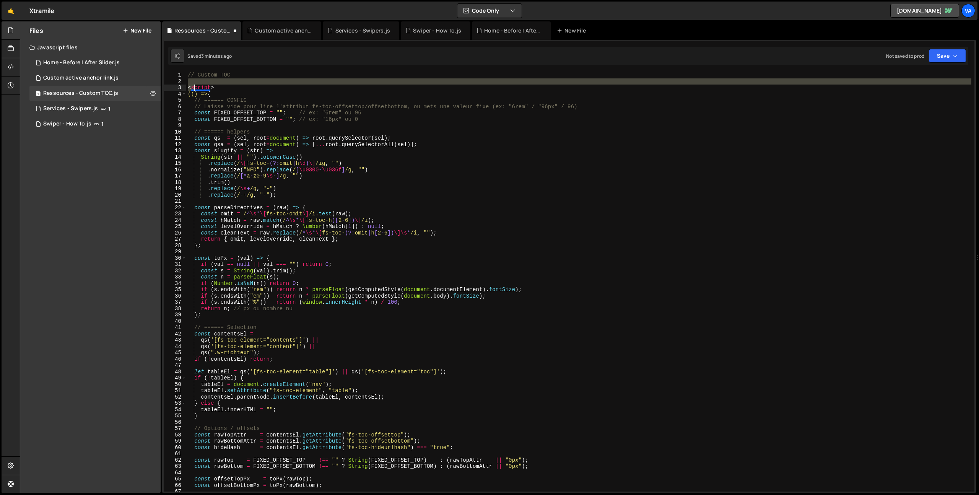
drag, startPoint x: 211, startPoint y: 87, endPoint x: 169, endPoint y: 91, distance: 43.0
click at [169, 91] on div "</script> 1 2 3 4 5 6 7 8 9 10 11 12 13 14 15 16 17 18 19 20 21 22 23 24 25 26 …" at bounding box center [569, 281] width 810 height 419
type textarea "<script>"
click at [236, 83] on div "// Custom TOC < script > (() => { // ====== CONFIG // Laisse vide pour lire l'a…" at bounding box center [578, 281] width 785 height 419
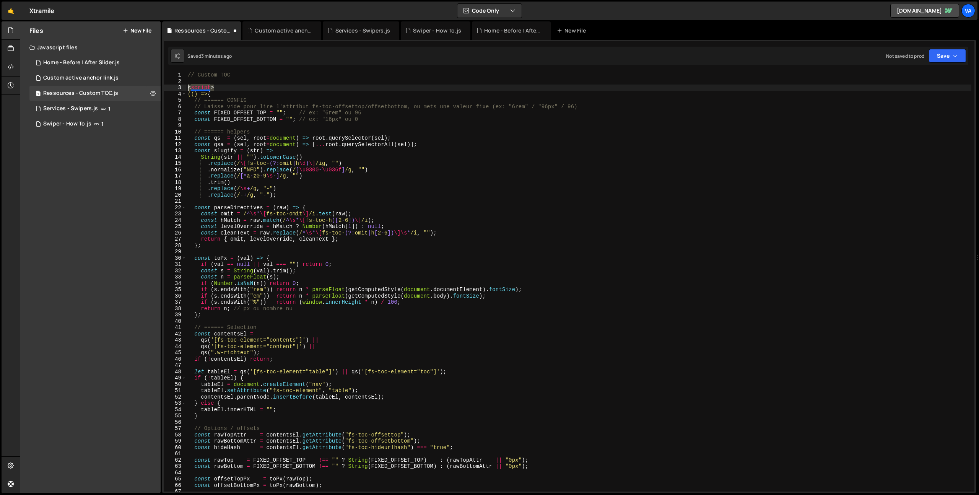
drag, startPoint x: 224, startPoint y: 86, endPoint x: 181, endPoint y: 89, distance: 42.5
click at [181, 89] on div "1 2 3 4 5 6 7 8 9 10 11 12 13 14 15 16 17 18 19 20 21 22 23 24 25 26 27 28 29 3…" at bounding box center [569, 281] width 810 height 419
type textarea "<script>"
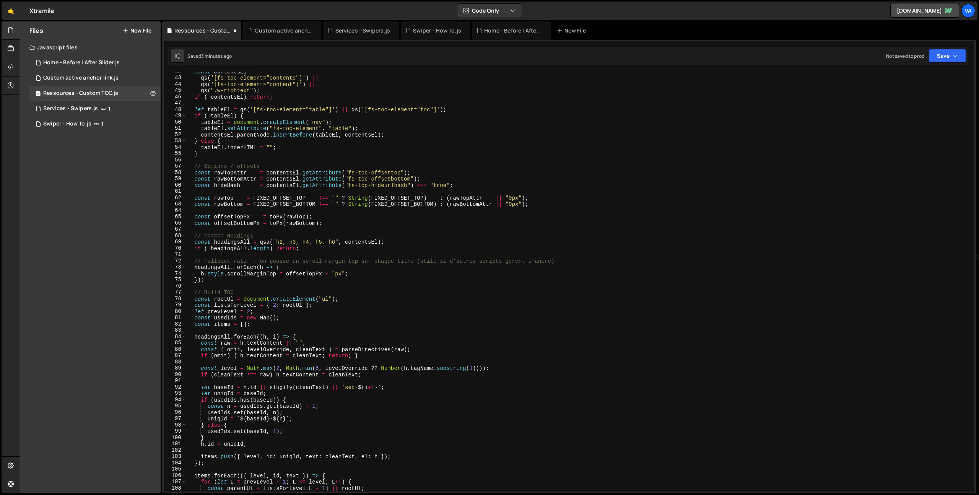
scroll to position [998, 0]
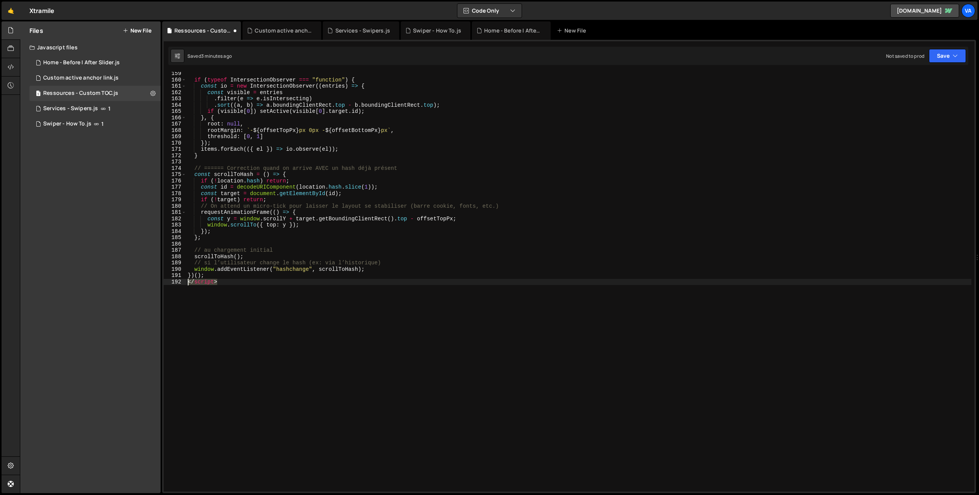
drag, startPoint x: 221, startPoint y: 281, endPoint x: 179, endPoint y: 280, distance: 42.4
click at [179, 280] on div "159 160 161 162 163 164 165 166 167 168 169 170 171 172 173 174 175 176 177 178…" at bounding box center [569, 281] width 810 height 419
type textarea "</script>"
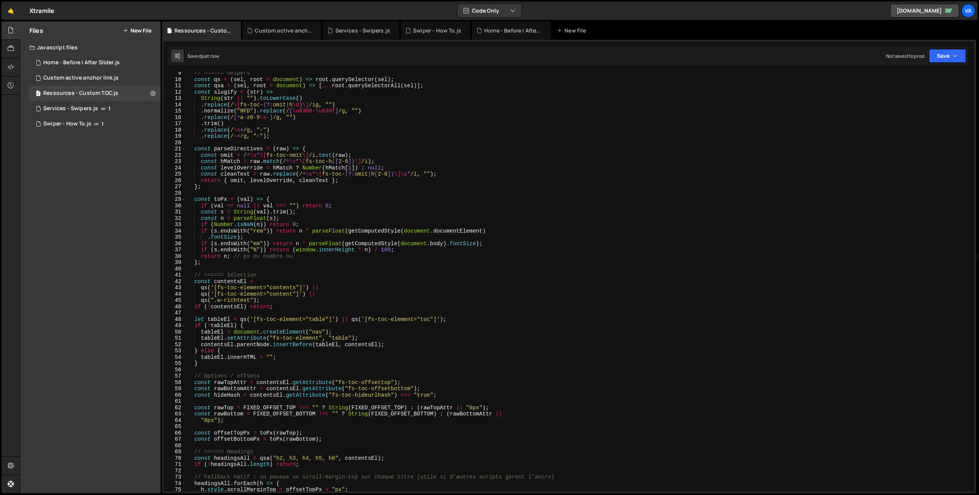
scroll to position [0, 0]
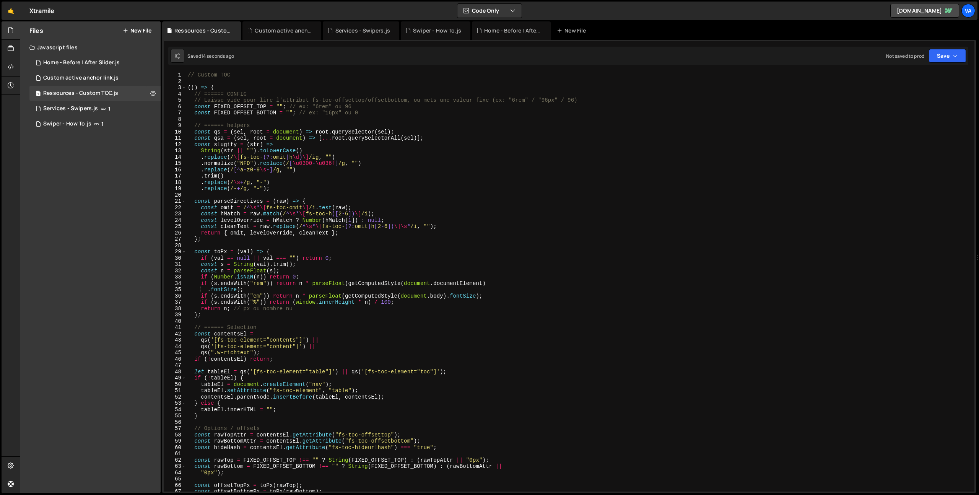
click at [278, 106] on div "// Custom TOC (( ) => { // ====== CONFIG // Laisse vide pour lire l'attribut fs…" at bounding box center [578, 288] width 785 height 432
type textarea "const FIXED_OFFSET_TOP = "6rem"; // ex: "6rem" ou 96"
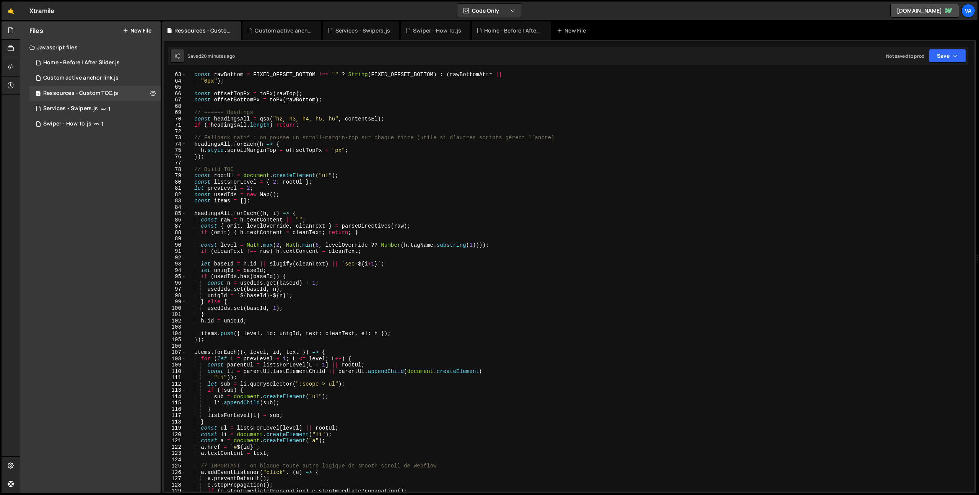
scroll to position [391, 0]
